Goal: Find specific page/section: Find specific page/section

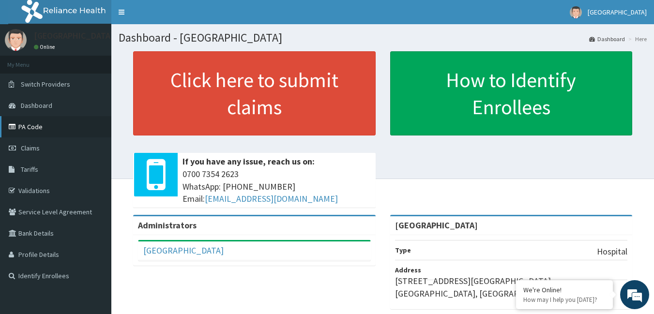
click at [23, 126] on link "PA Code" at bounding box center [55, 126] width 111 height 21
click at [40, 127] on link "PA Code" at bounding box center [55, 126] width 111 height 21
